Goal: Information Seeking & Learning: Learn about a topic

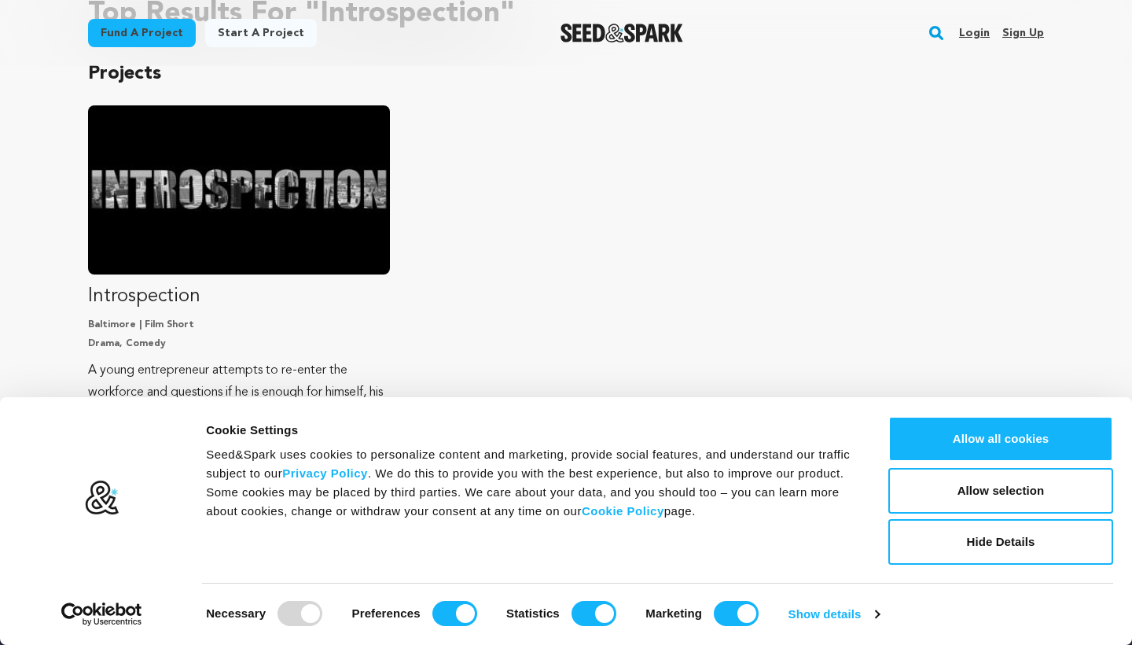
scroll to position [91, 0]
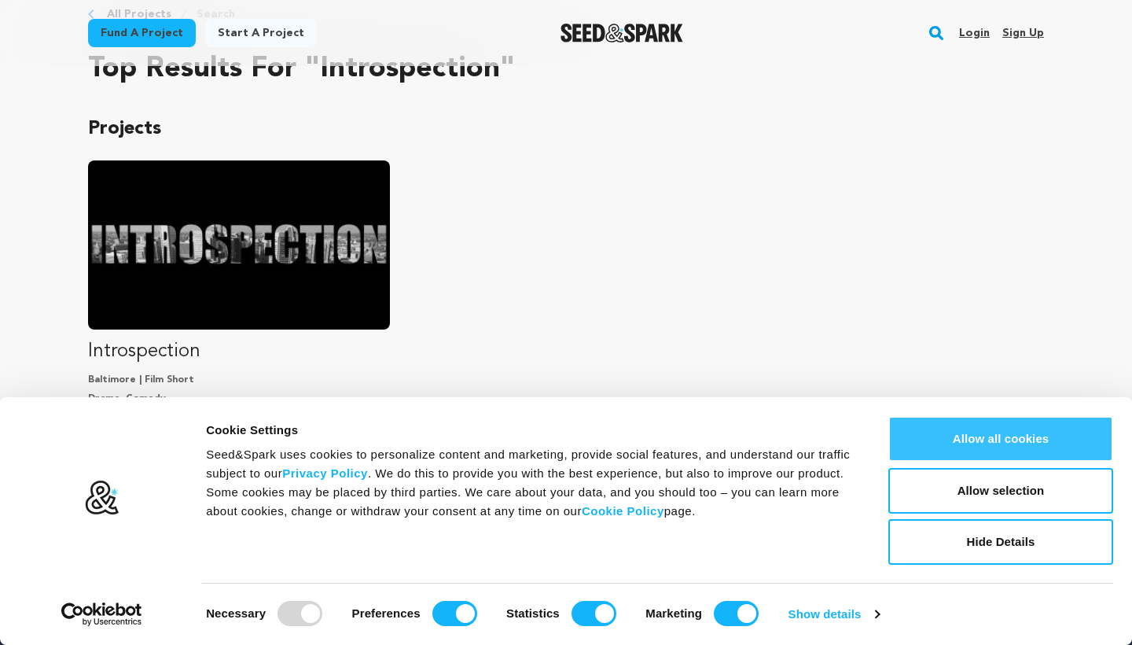
click at [997, 435] on button "Allow all cookies" at bounding box center [1000, 439] width 225 height 46
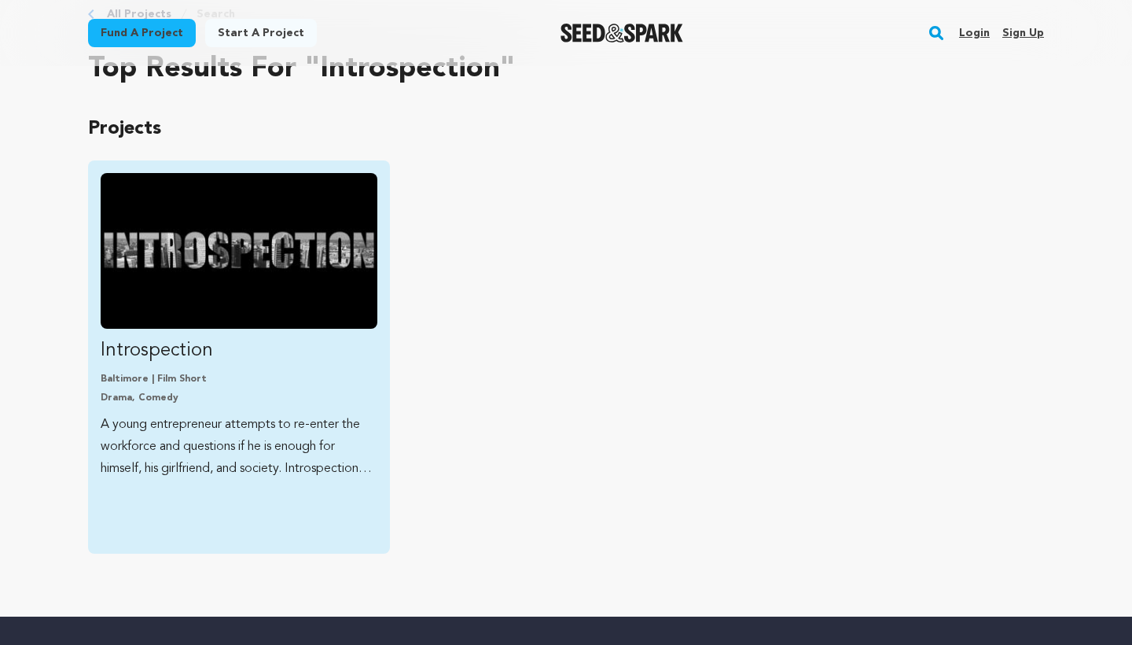
click at [248, 266] on img "Fund Introspection" at bounding box center [239, 251] width 277 height 156
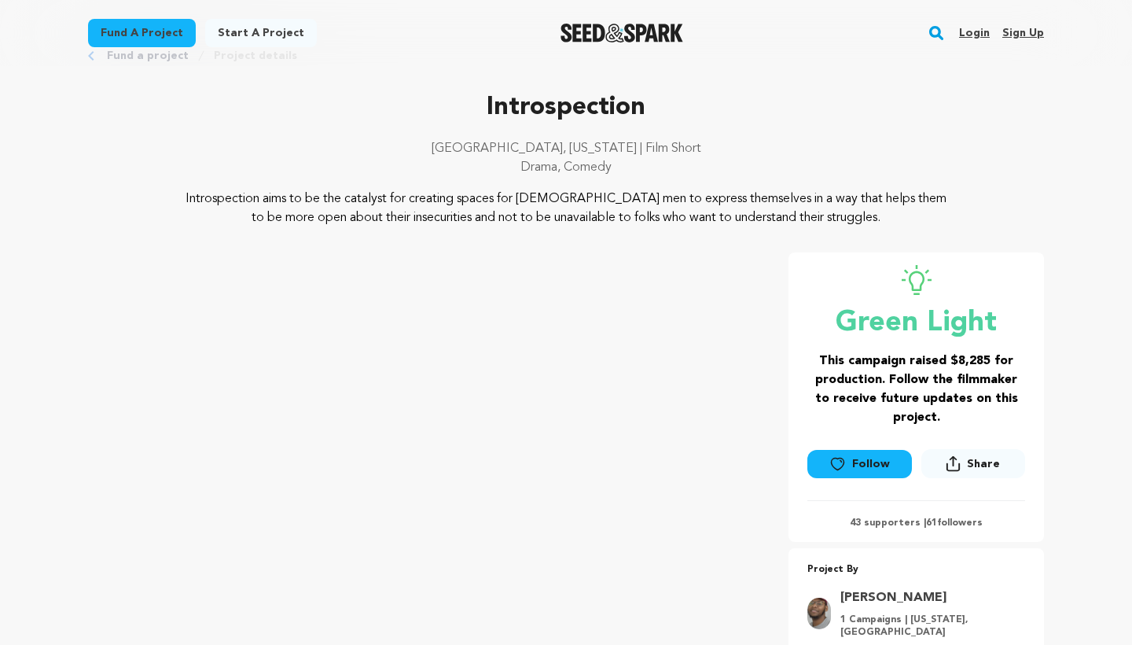
scroll to position [58, 0]
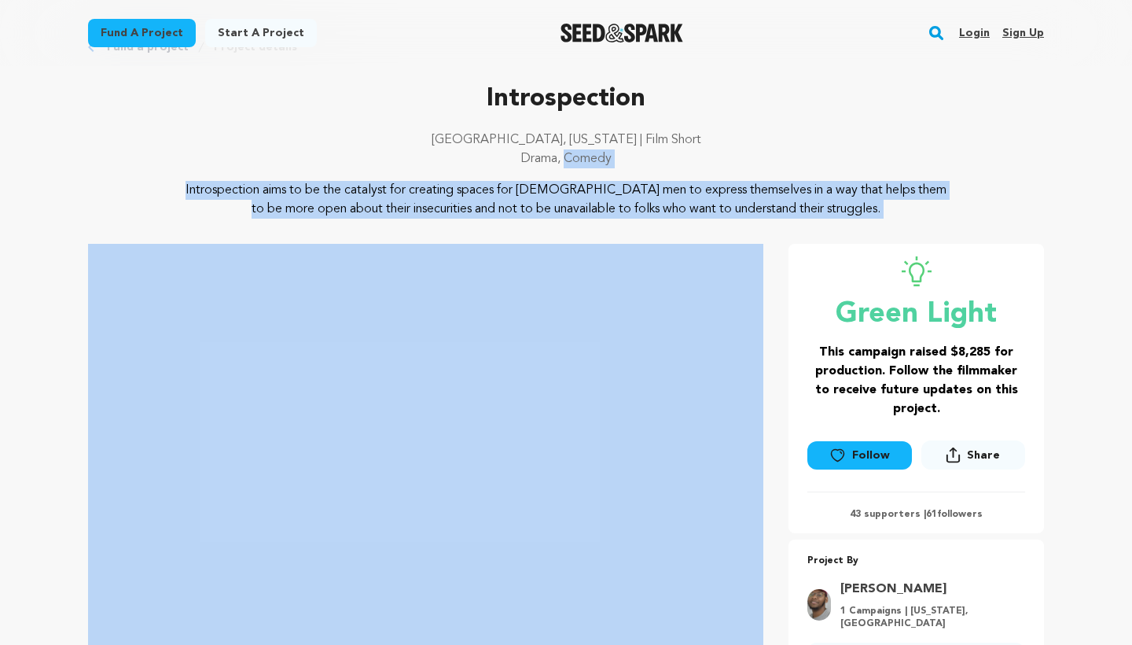
click at [525, 215] on p "Introspection aims to be the catalyst for creating spaces for [DEMOGRAPHIC_DATA…" at bounding box center [566, 200] width 765 height 38
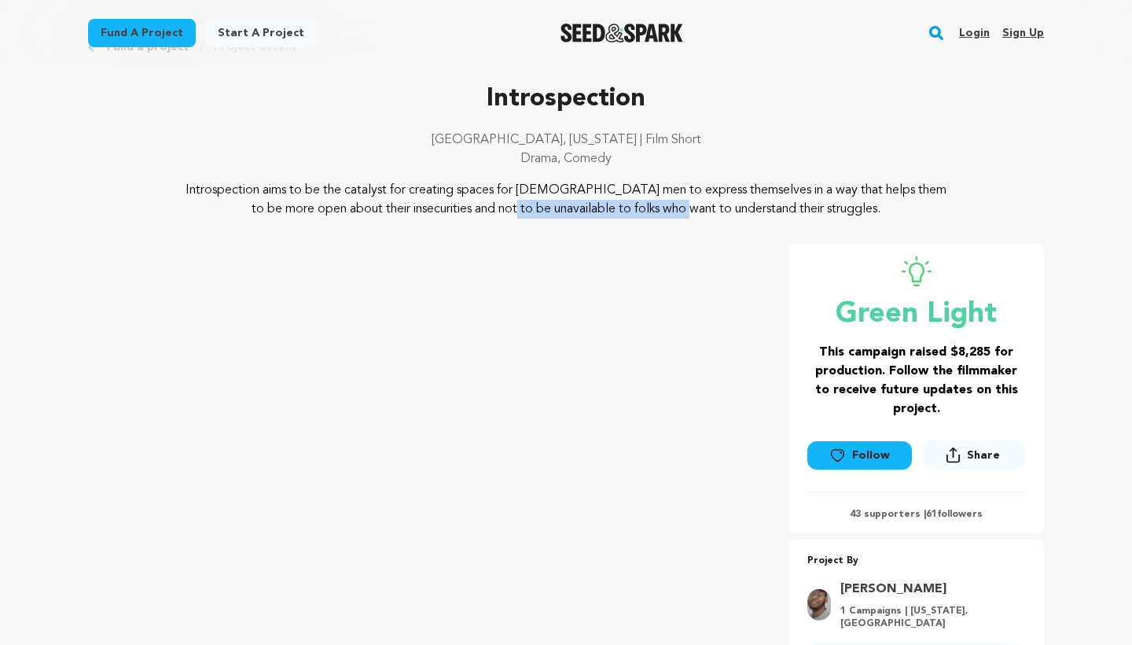
drag, startPoint x: 378, startPoint y: 198, endPoint x: 547, endPoint y: 198, distance: 169.0
click at [553, 200] on p "Introspection aims to be the catalyst for creating spaces for [DEMOGRAPHIC_DATA…" at bounding box center [566, 200] width 765 height 38
drag, startPoint x: 245, startPoint y: 189, endPoint x: 426, endPoint y: 226, distance: 184.6
click at [426, 226] on div "Introspection [GEOGRAPHIC_DATA], [US_STATE] | Film Short Drama, Comedy Introspe…" at bounding box center [566, 384] width 956 height 609
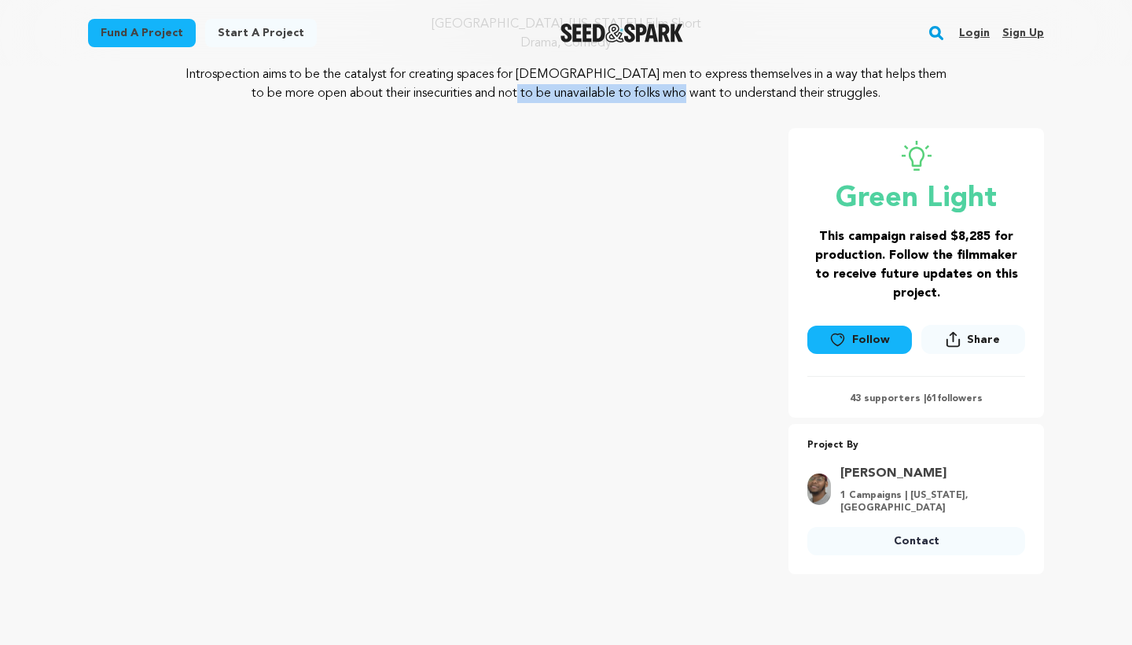
scroll to position [175, 0]
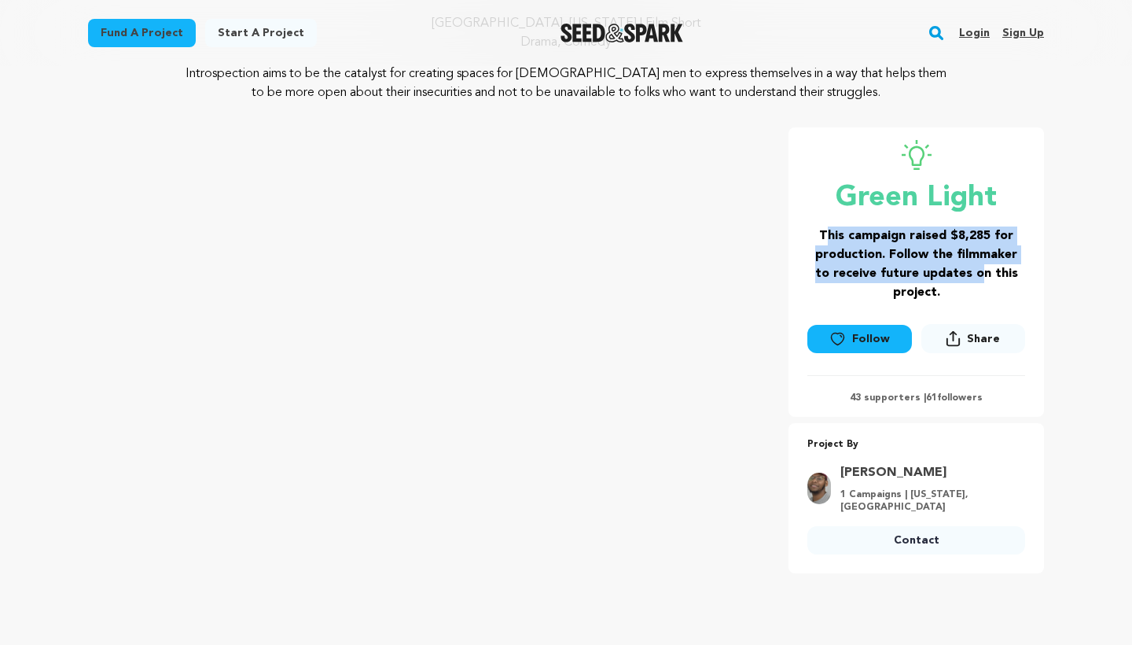
drag, startPoint x: 827, startPoint y: 228, endPoint x: 974, endPoint y: 270, distance: 153.0
click at [974, 270] on h3 "This campaign raised $8,285 for production. Follow the filmmaker to receive fut…" at bounding box center [916, 263] width 218 height 75
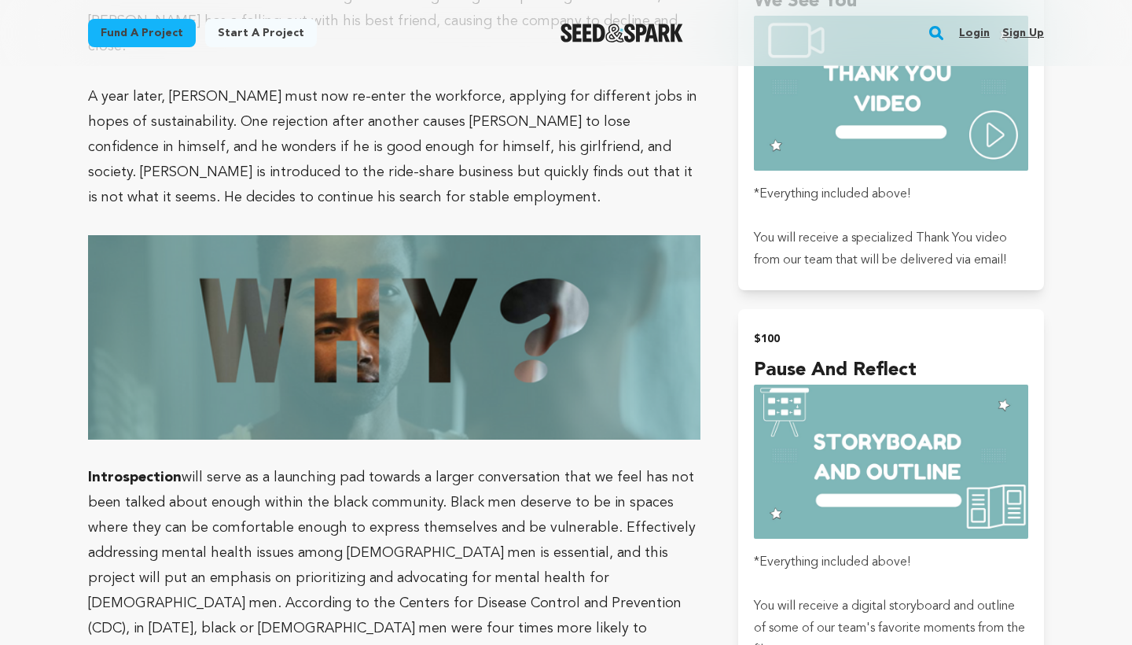
scroll to position [1329, 0]
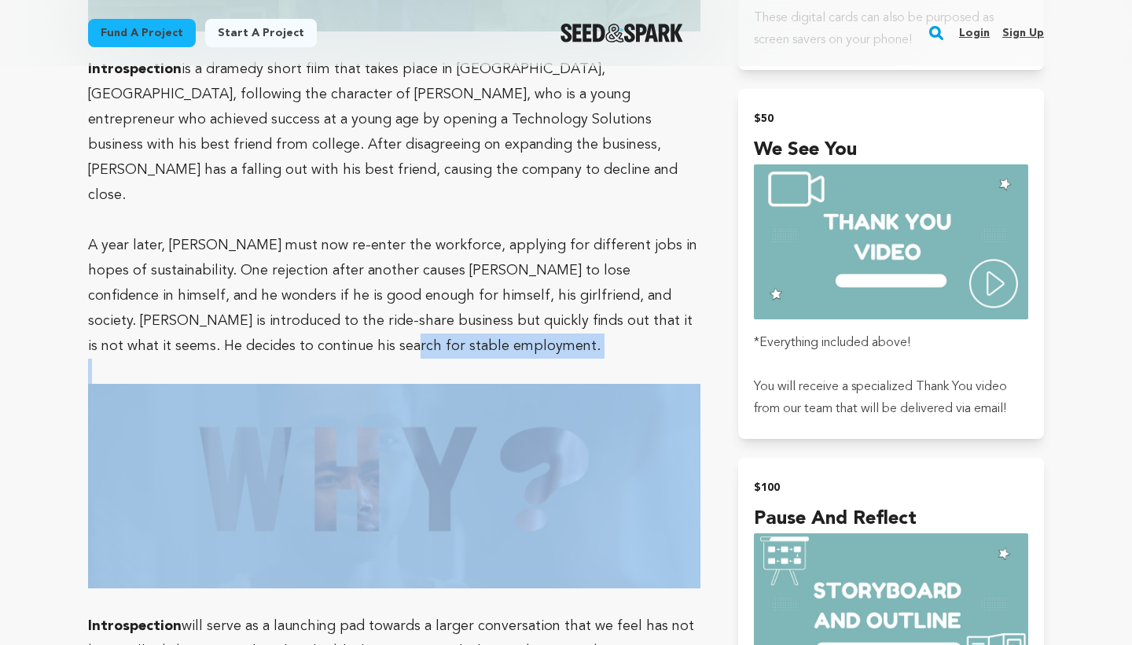
drag, startPoint x: 315, startPoint y: 325, endPoint x: 406, endPoint y: 512, distance: 207.4
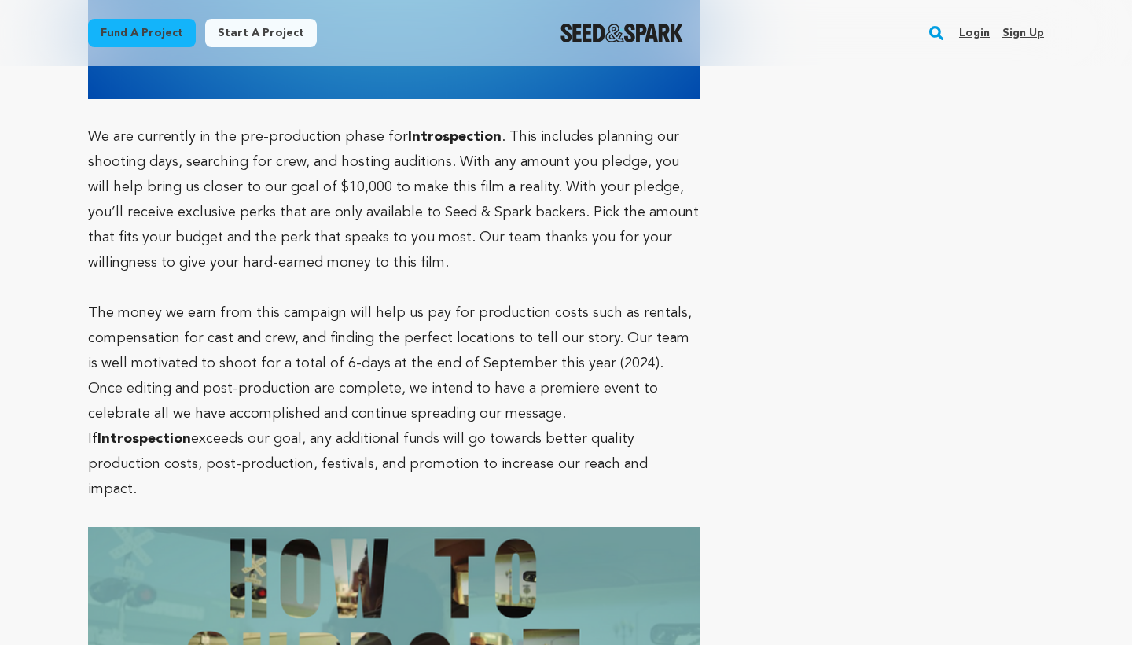
scroll to position [4814, 0]
